Goal: Task Accomplishment & Management: Manage account settings

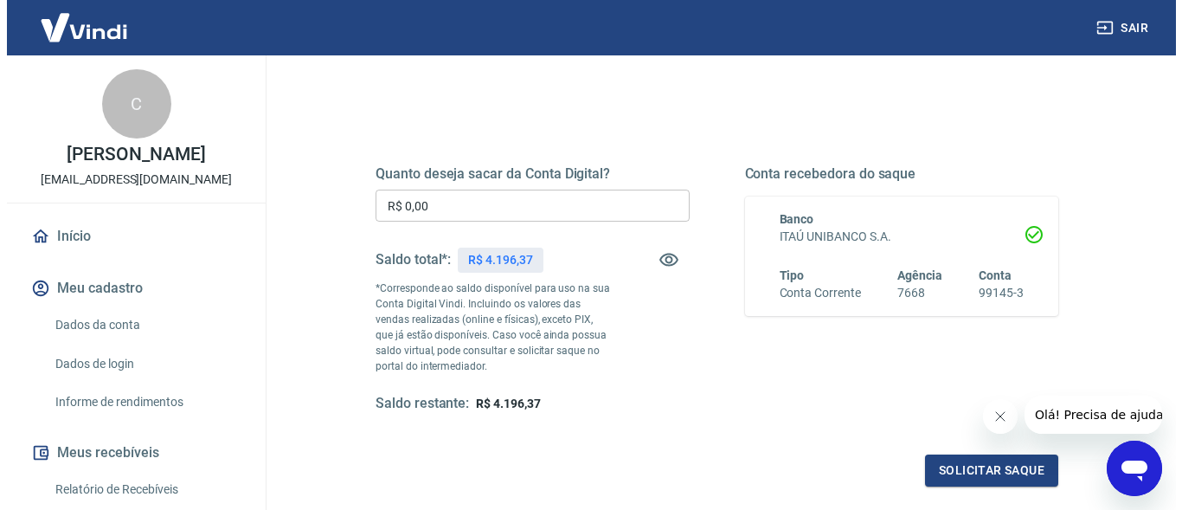
scroll to position [187, 0]
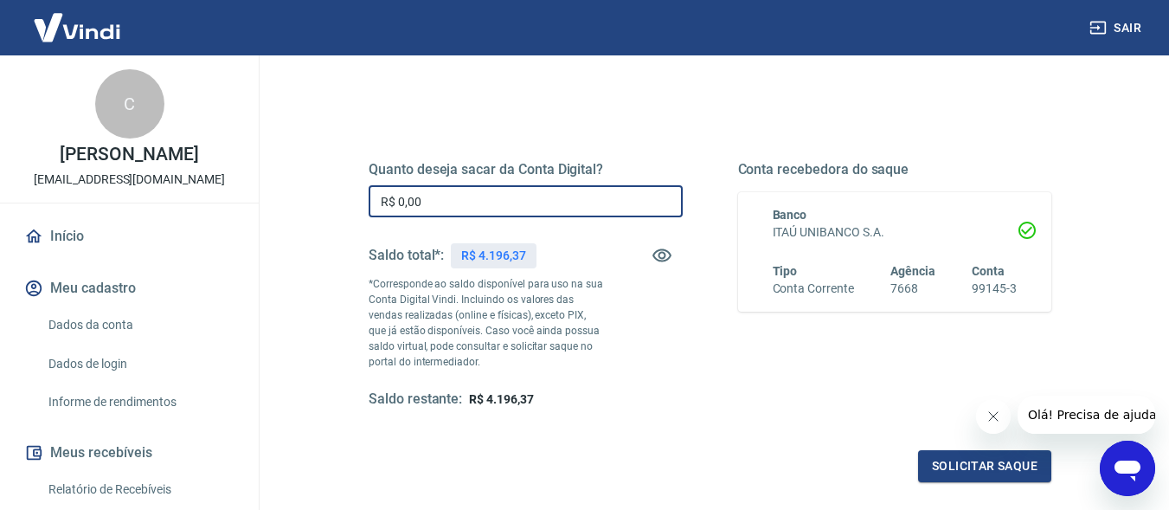
click at [448, 204] on input "R$ 0,00" at bounding box center [526, 201] width 314 height 32
type input "R$ 4.000,00"
click at [948, 462] on button "Solicitar saque" at bounding box center [984, 466] width 133 height 32
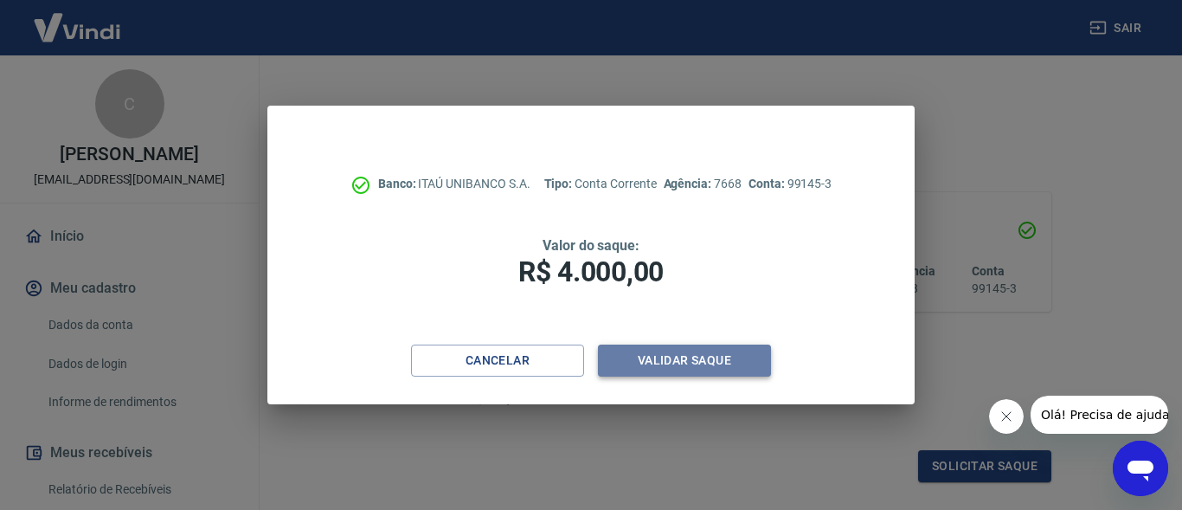
click at [710, 353] on button "Validar saque" at bounding box center [684, 360] width 173 height 32
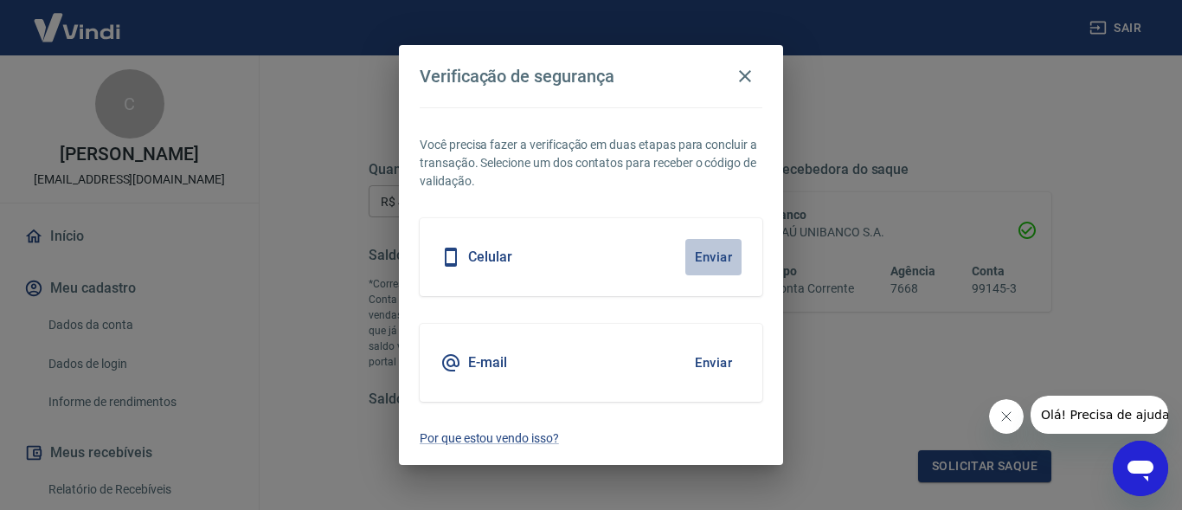
click at [701, 255] on button "Enviar" at bounding box center [713, 257] width 56 height 36
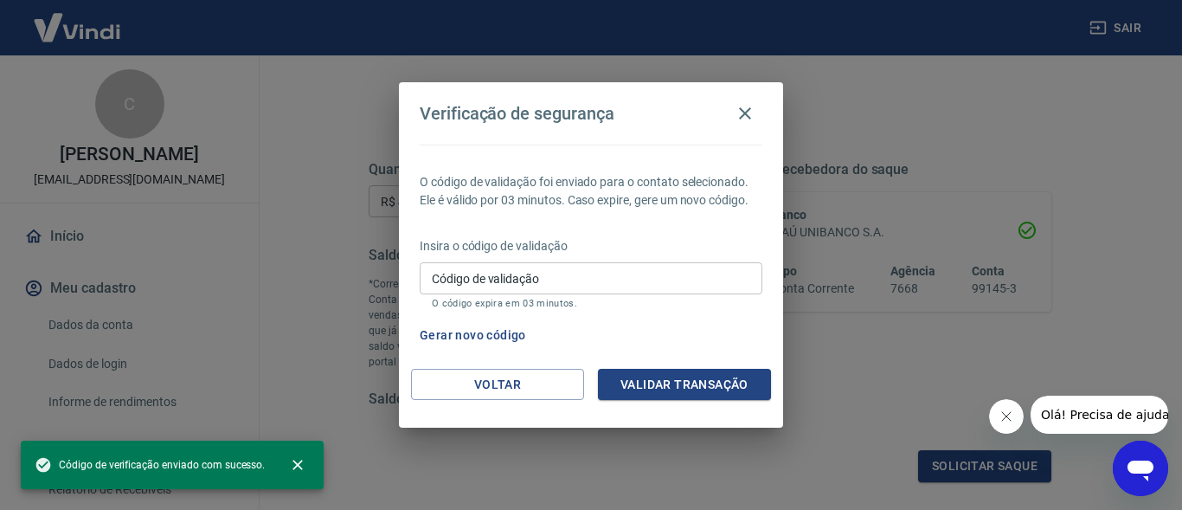
click at [559, 244] on p "Insira o código de validação" at bounding box center [591, 246] width 343 height 18
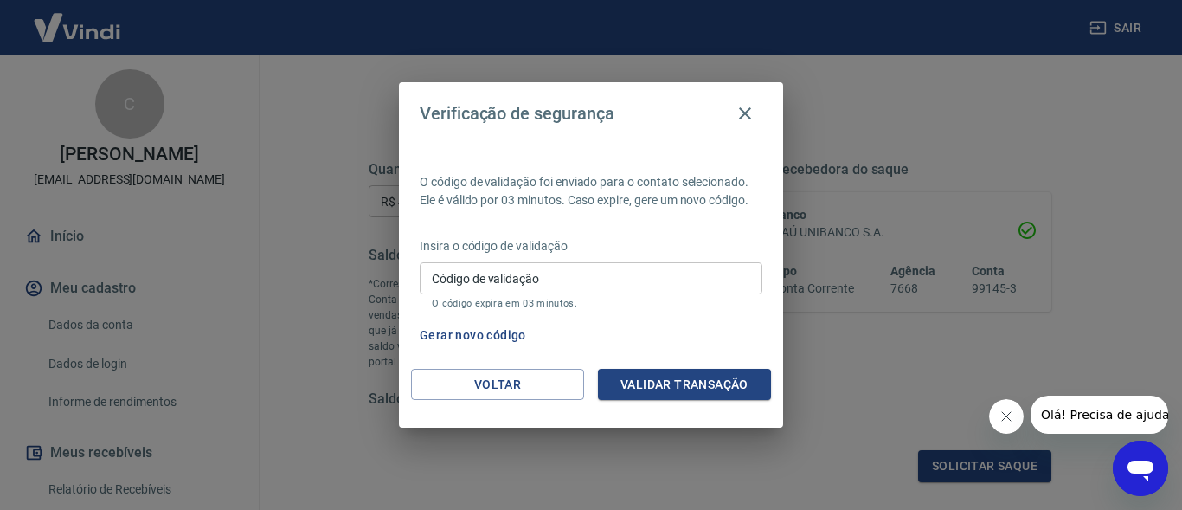
click at [516, 273] on input "Código de validação" at bounding box center [591, 278] width 343 height 32
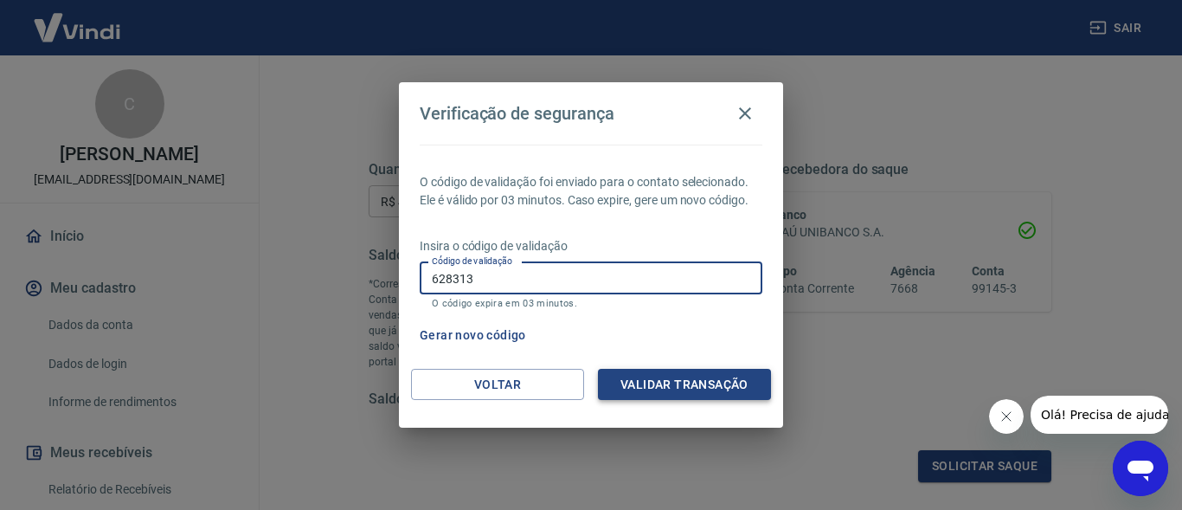
type input "628313"
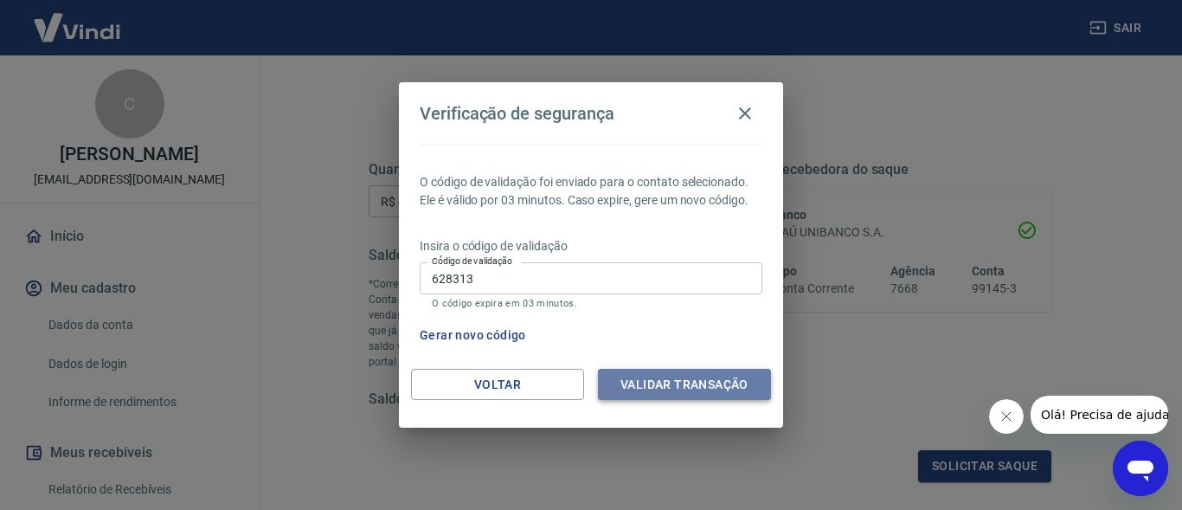
click at [646, 381] on button "Validar transação" at bounding box center [684, 385] width 173 height 32
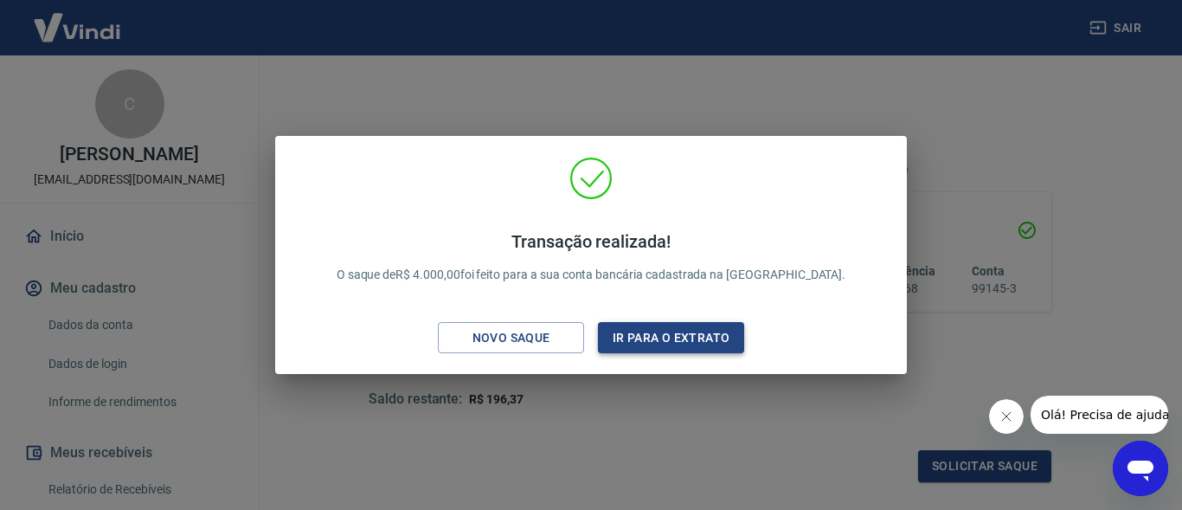
click at [723, 328] on button "Ir para o extrato" at bounding box center [671, 338] width 146 height 32
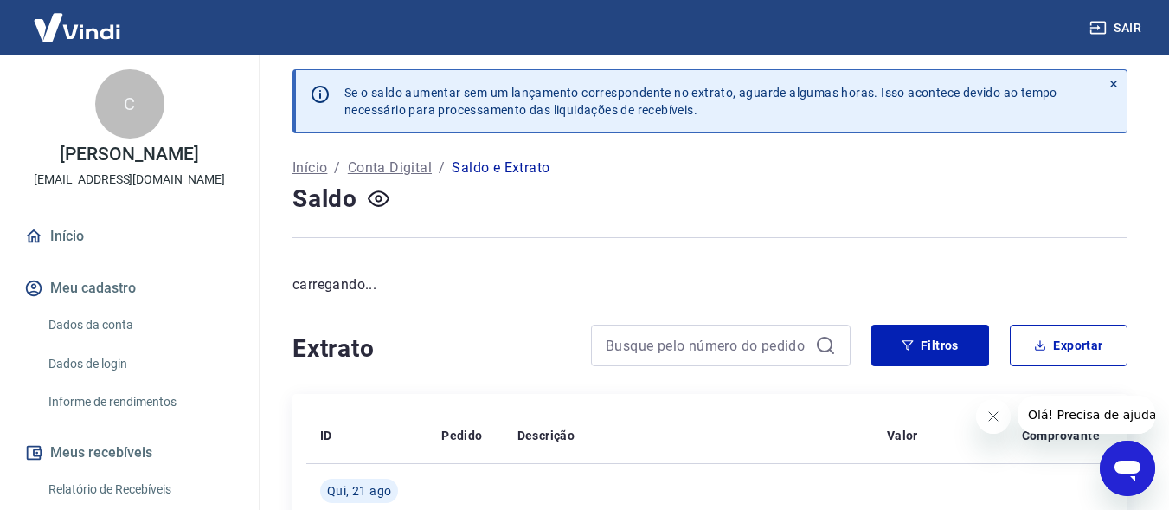
scroll to position [187, 0]
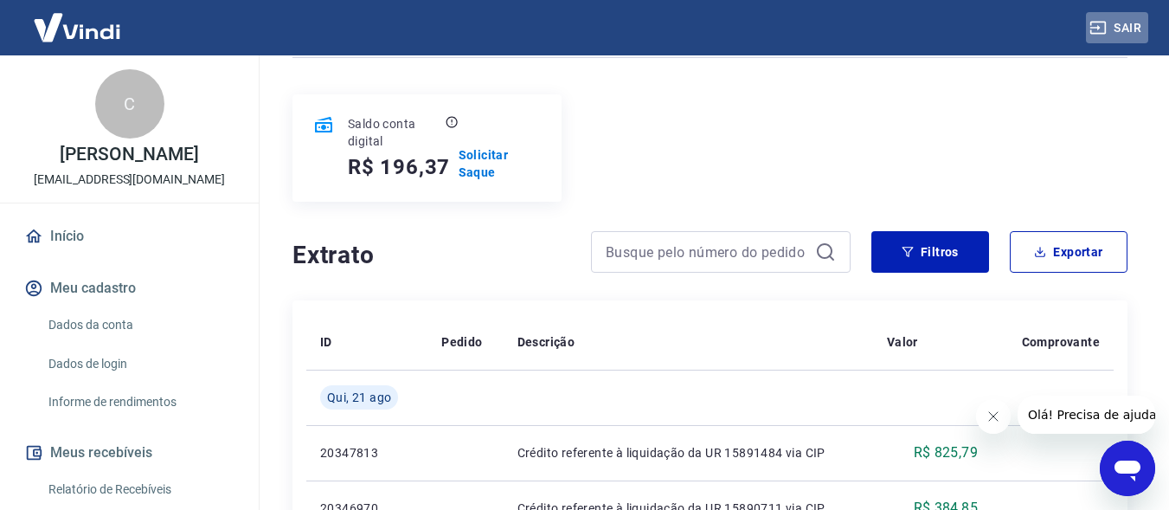
click at [1123, 22] on button "Sair" at bounding box center [1117, 28] width 62 height 32
